Goal: Information Seeking & Learning: Learn about a topic

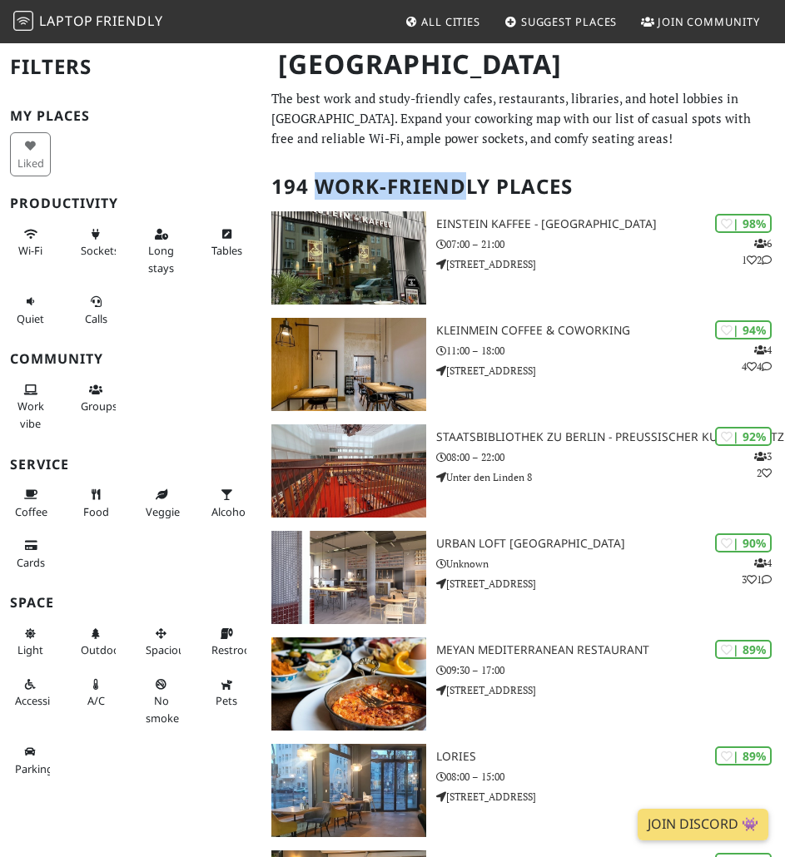
drag, startPoint x: 324, startPoint y: 187, endPoint x: 479, endPoint y: 193, distance: 155.7
click at [479, 193] on h2 "194 Work-Friendly Places" at bounding box center [522, 186] width 503 height 51
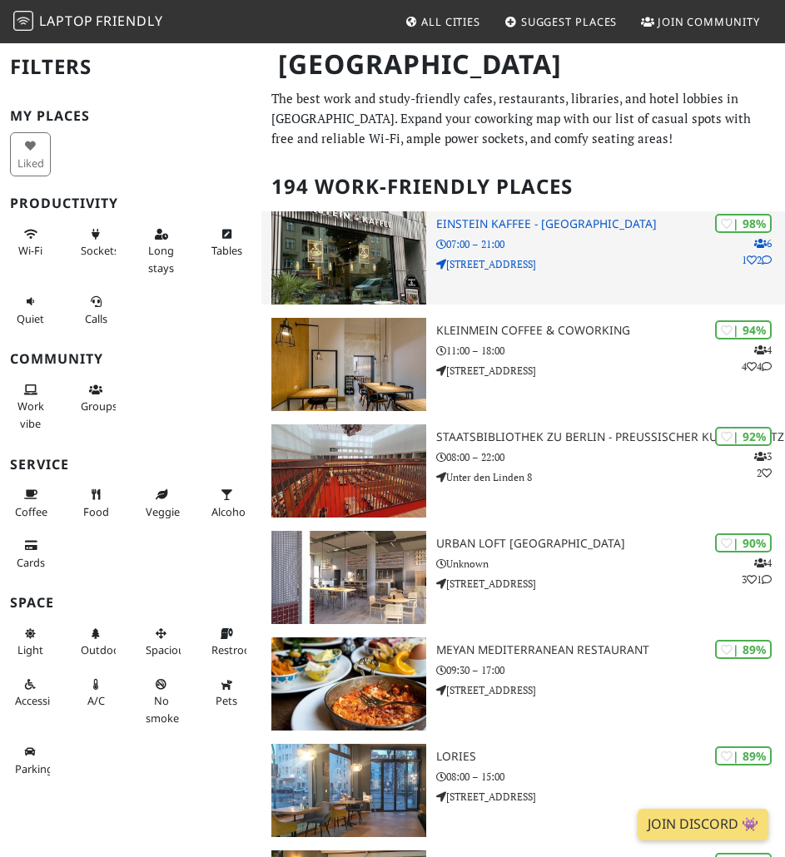
click at [563, 242] on p "07:00 – 21:00" at bounding box center [610, 244] width 349 height 16
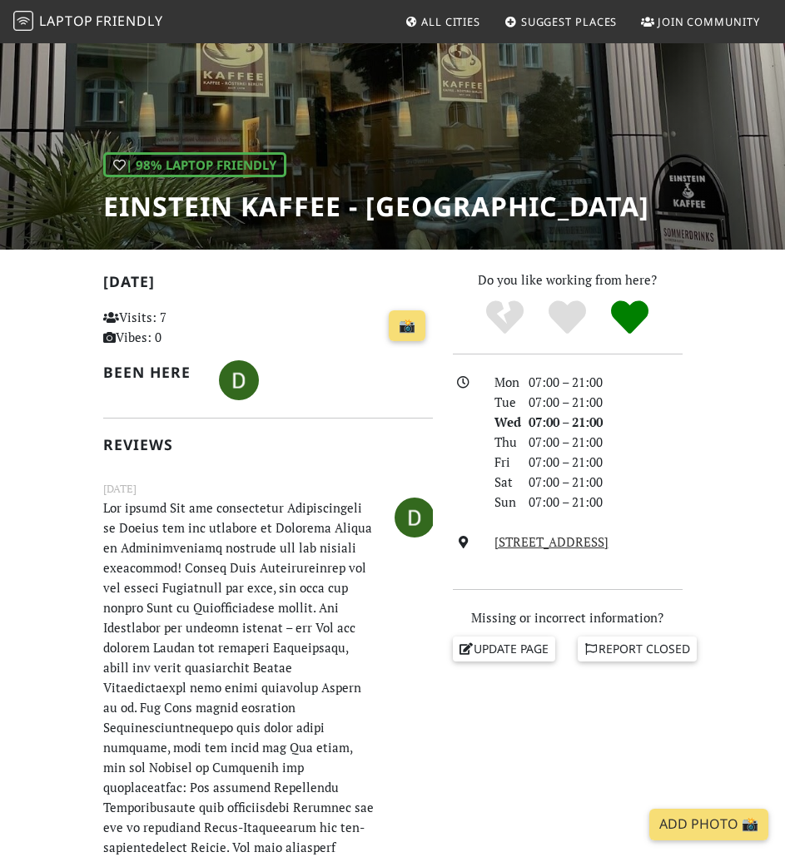
scroll to position [166, 0]
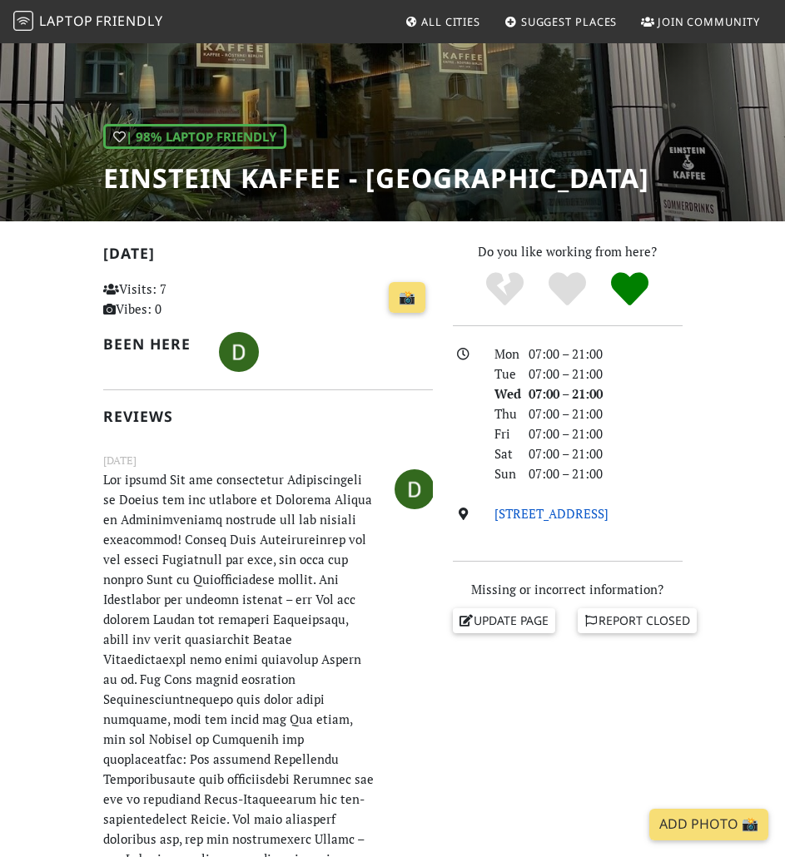
click at [570, 511] on link "[STREET_ADDRESS]" at bounding box center [551, 513] width 114 height 17
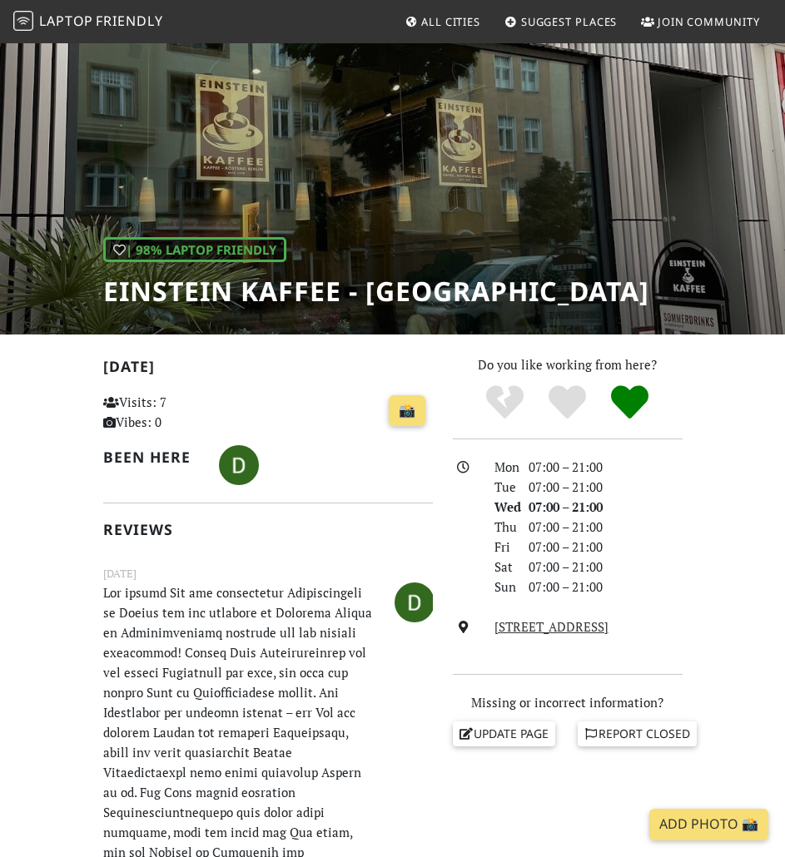
scroll to position [0, 0]
